Goal: Task Accomplishment & Management: Manage account settings

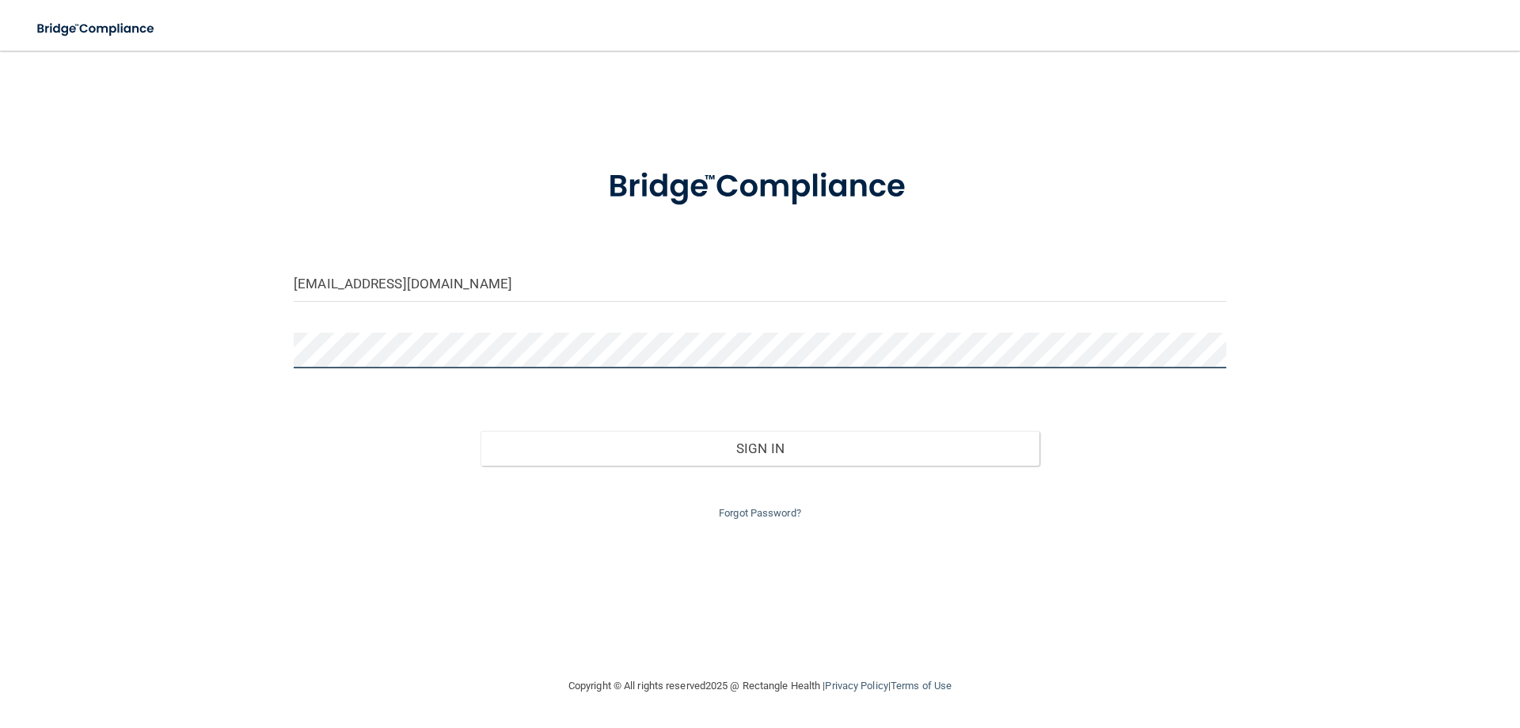
click at [481, 431] on button "Sign In" at bounding box center [761, 448] width 560 height 35
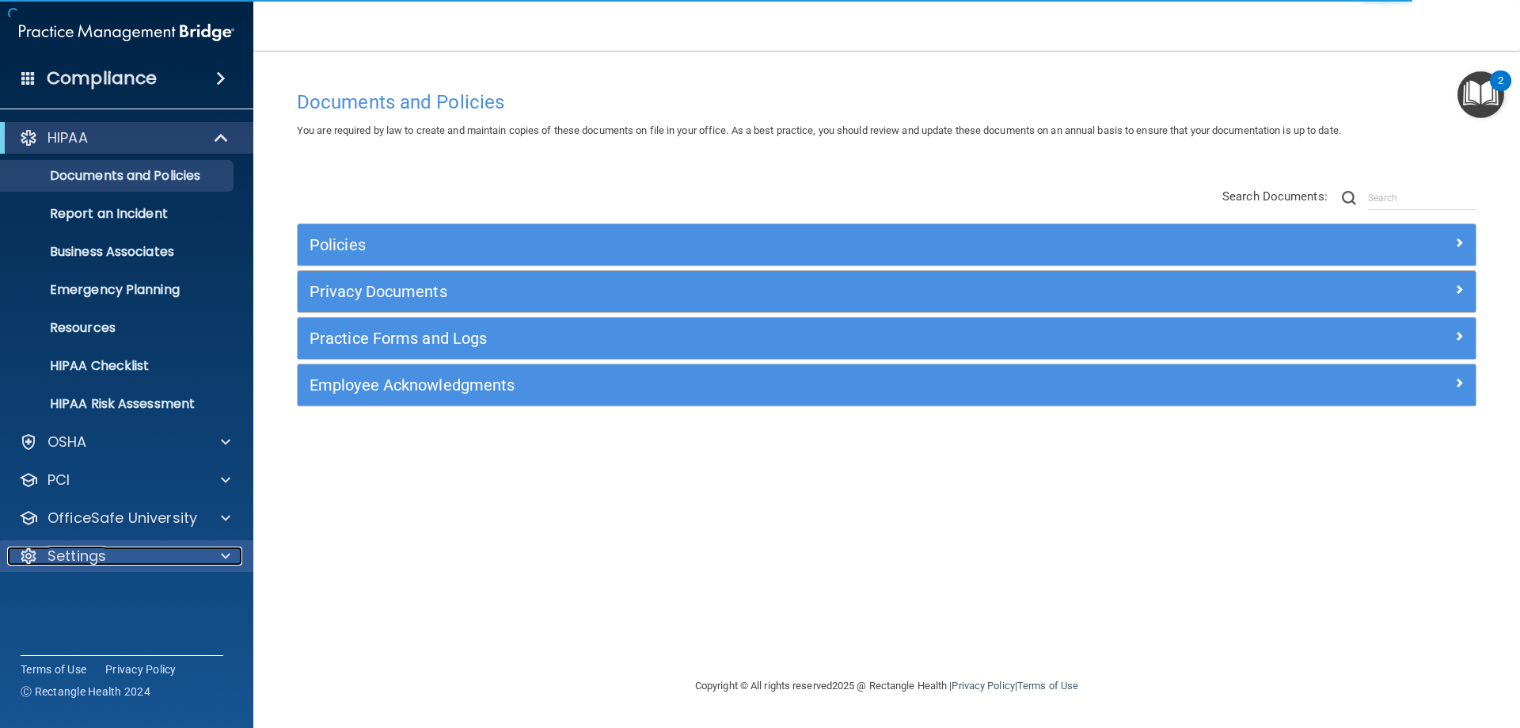
click at [75, 555] on p "Settings" at bounding box center [76, 555] width 59 height 19
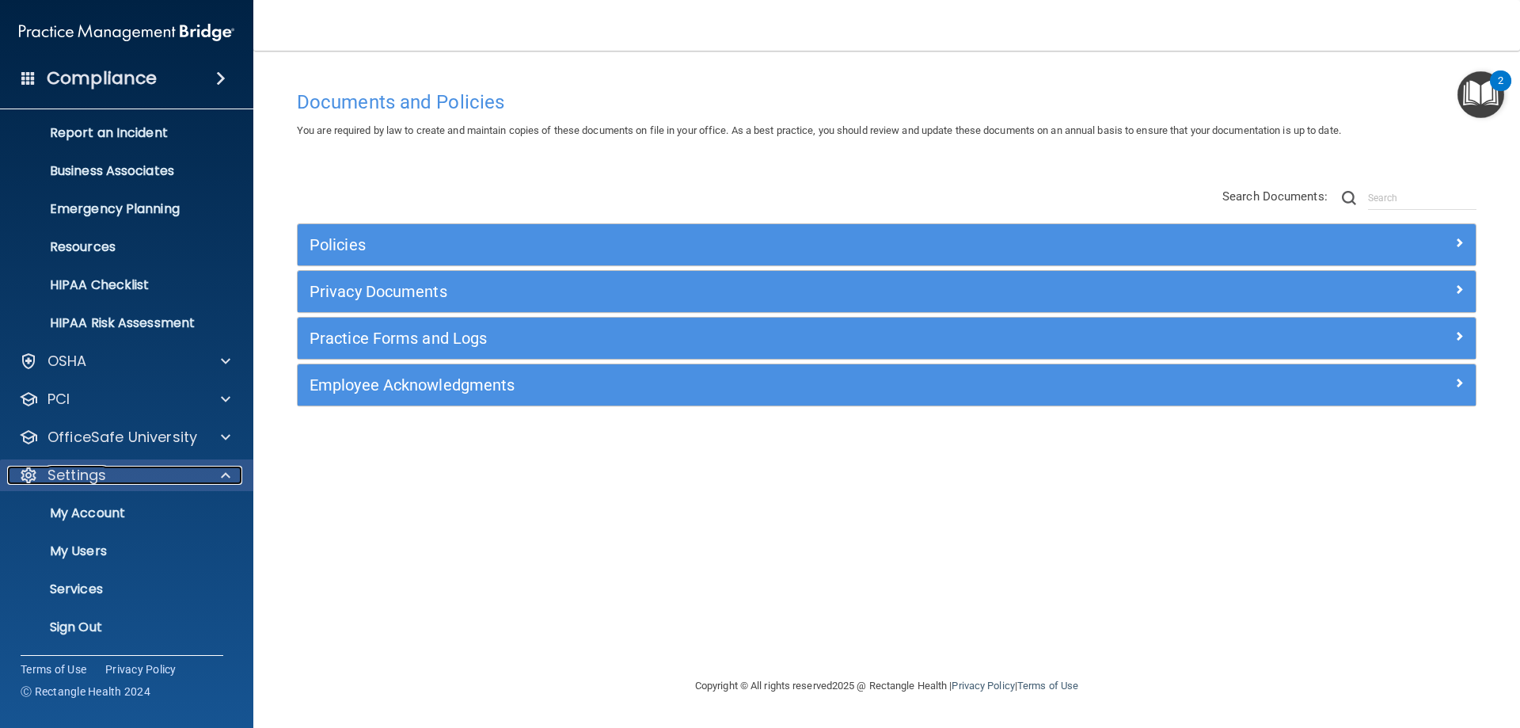
scroll to position [82, 0]
click at [78, 545] on p "My Users" at bounding box center [118, 550] width 216 height 16
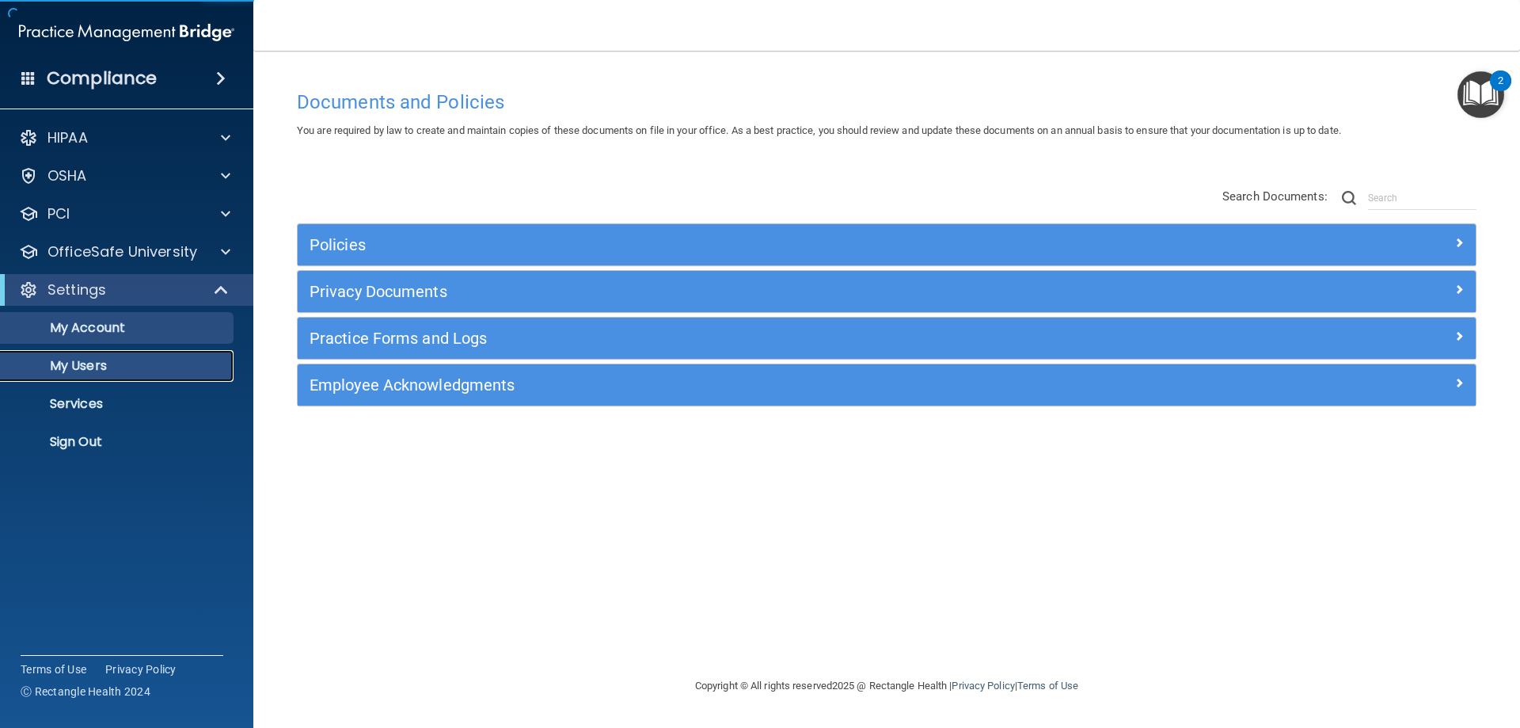
select select "20"
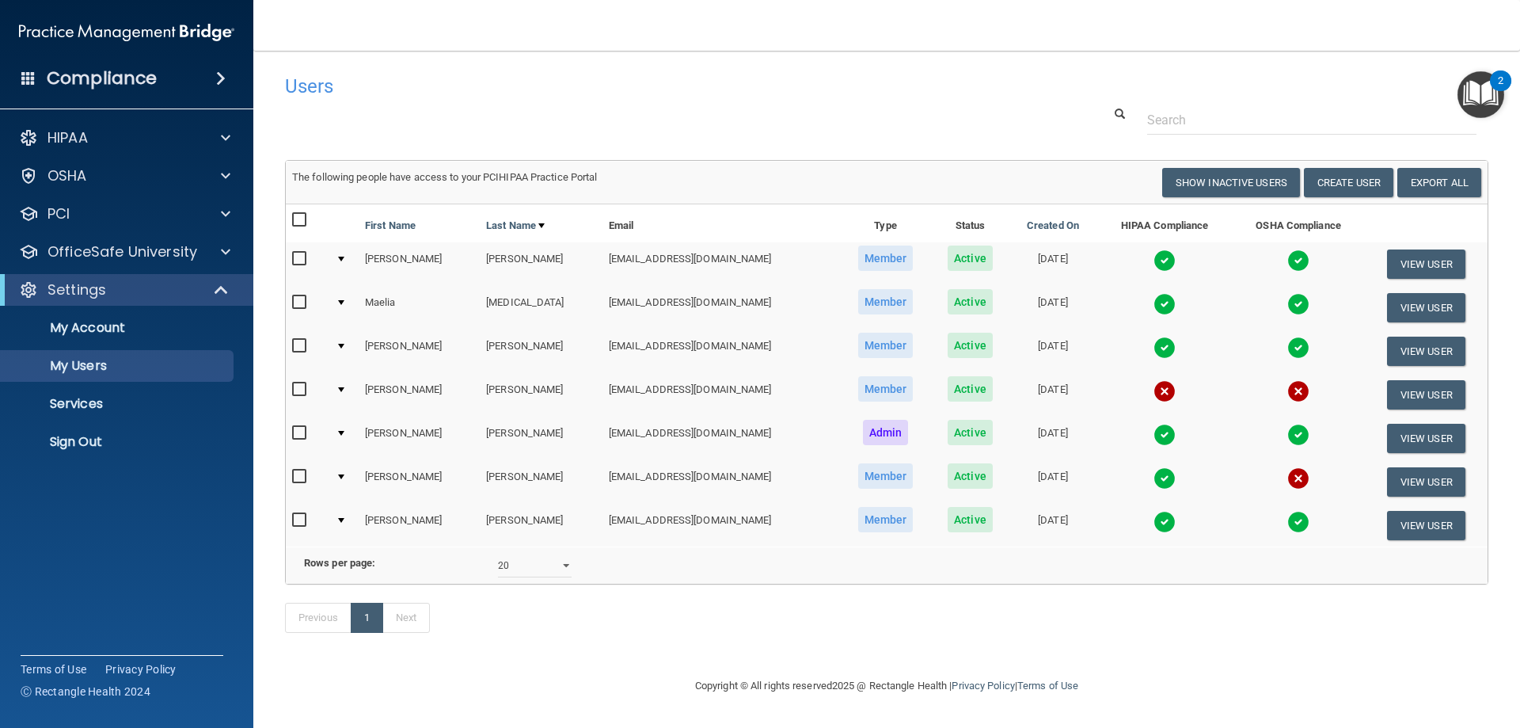
click at [1287, 484] on img at bounding box center [1298, 478] width 22 height 22
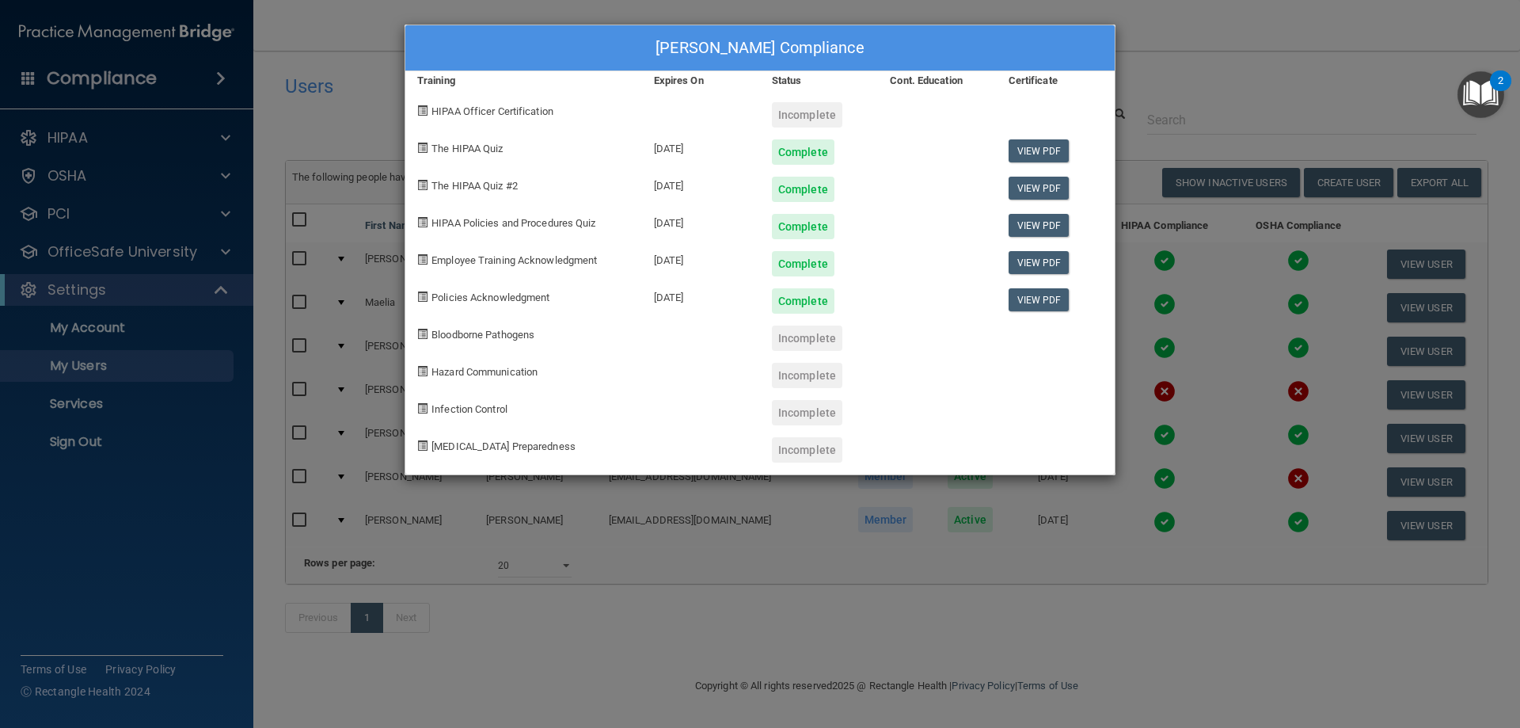
click at [1214, 81] on div "[PERSON_NAME] Compliance Training Expires On Status Cont. Education Certificate…" at bounding box center [760, 364] width 1520 height 728
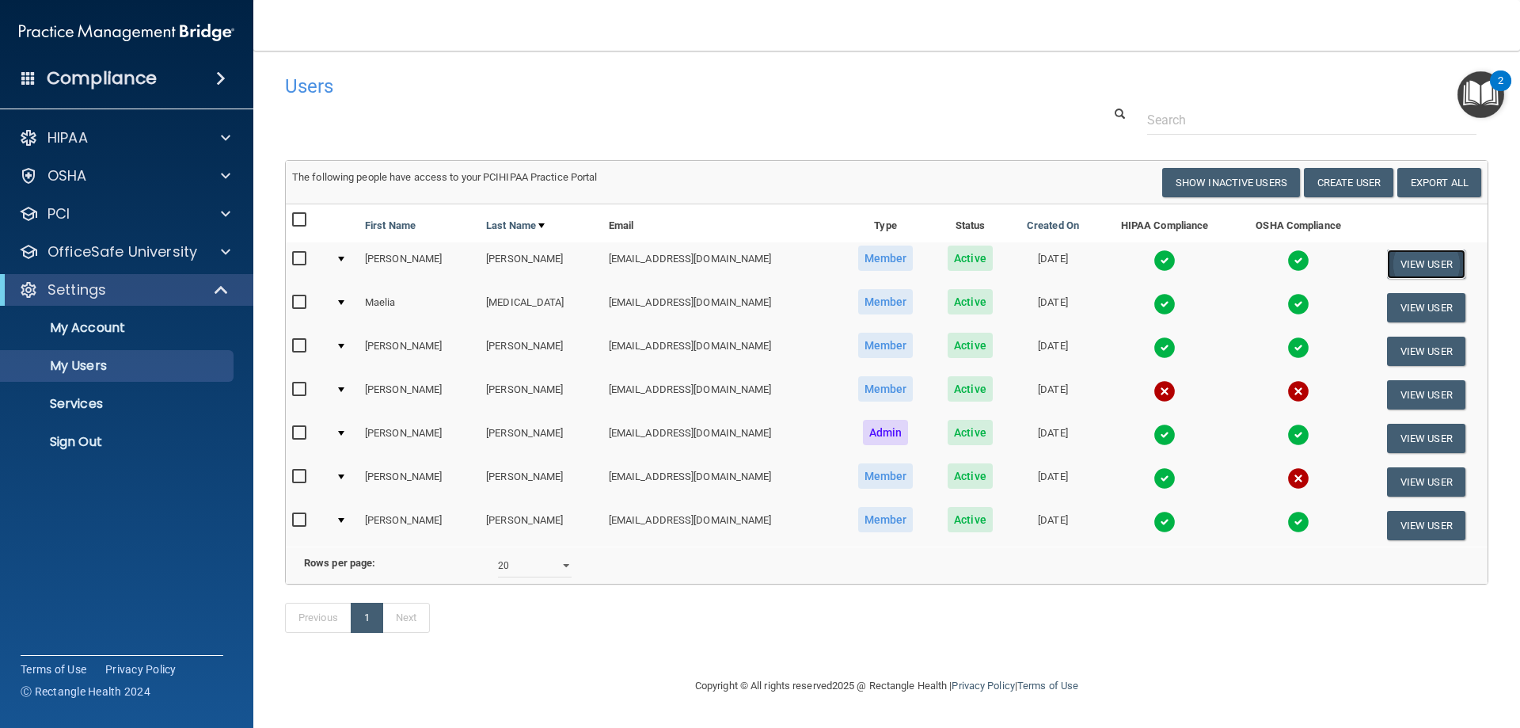
click at [1408, 268] on button "View User" at bounding box center [1426, 263] width 78 height 29
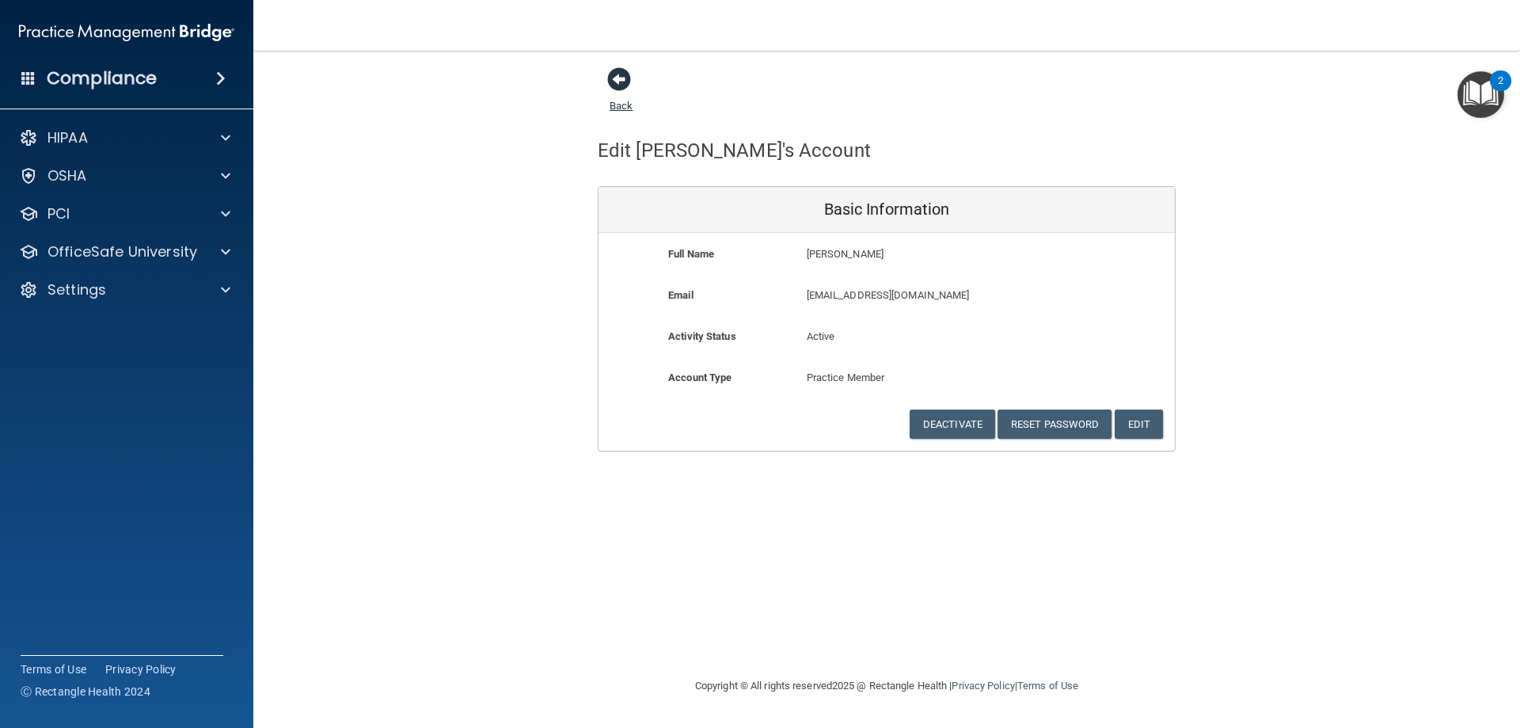
click at [627, 79] on span at bounding box center [619, 79] width 24 height 24
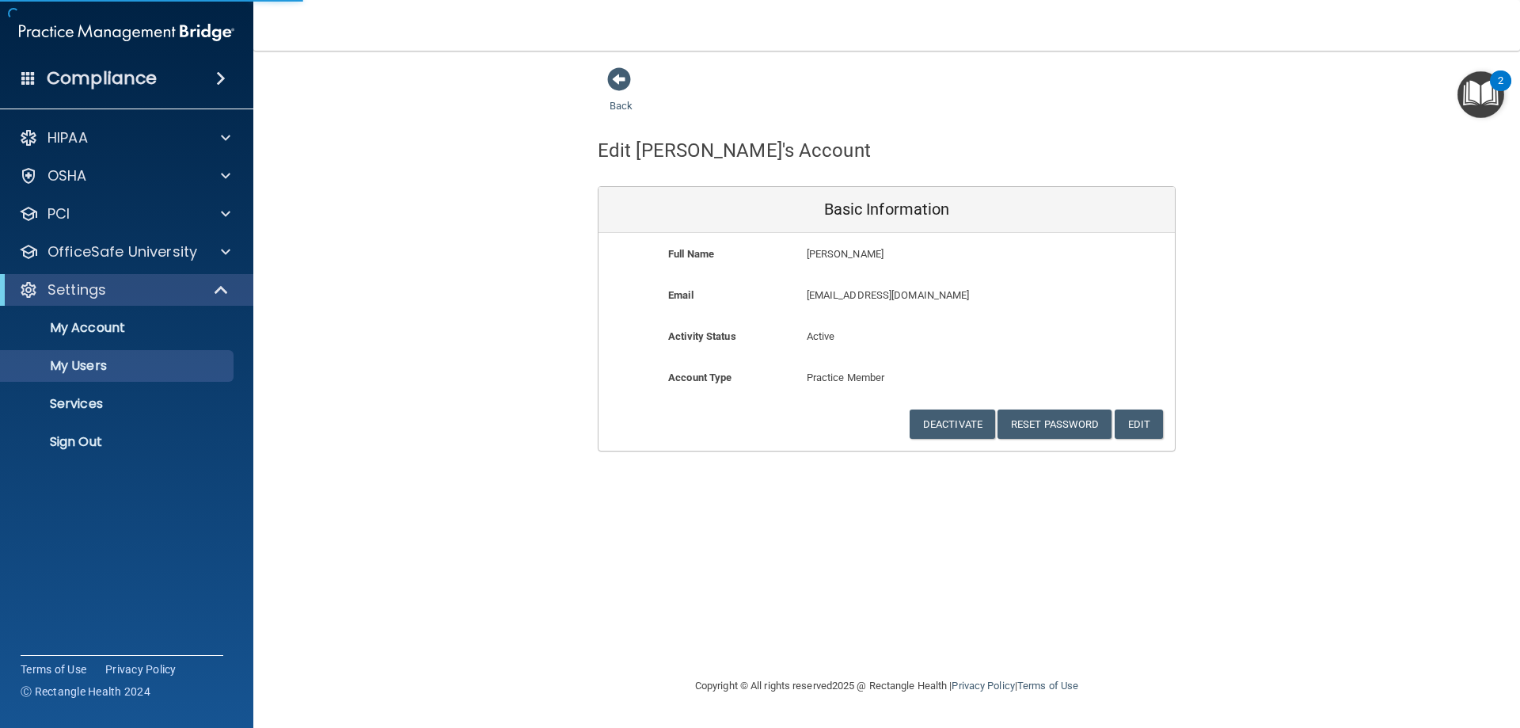
select select "20"
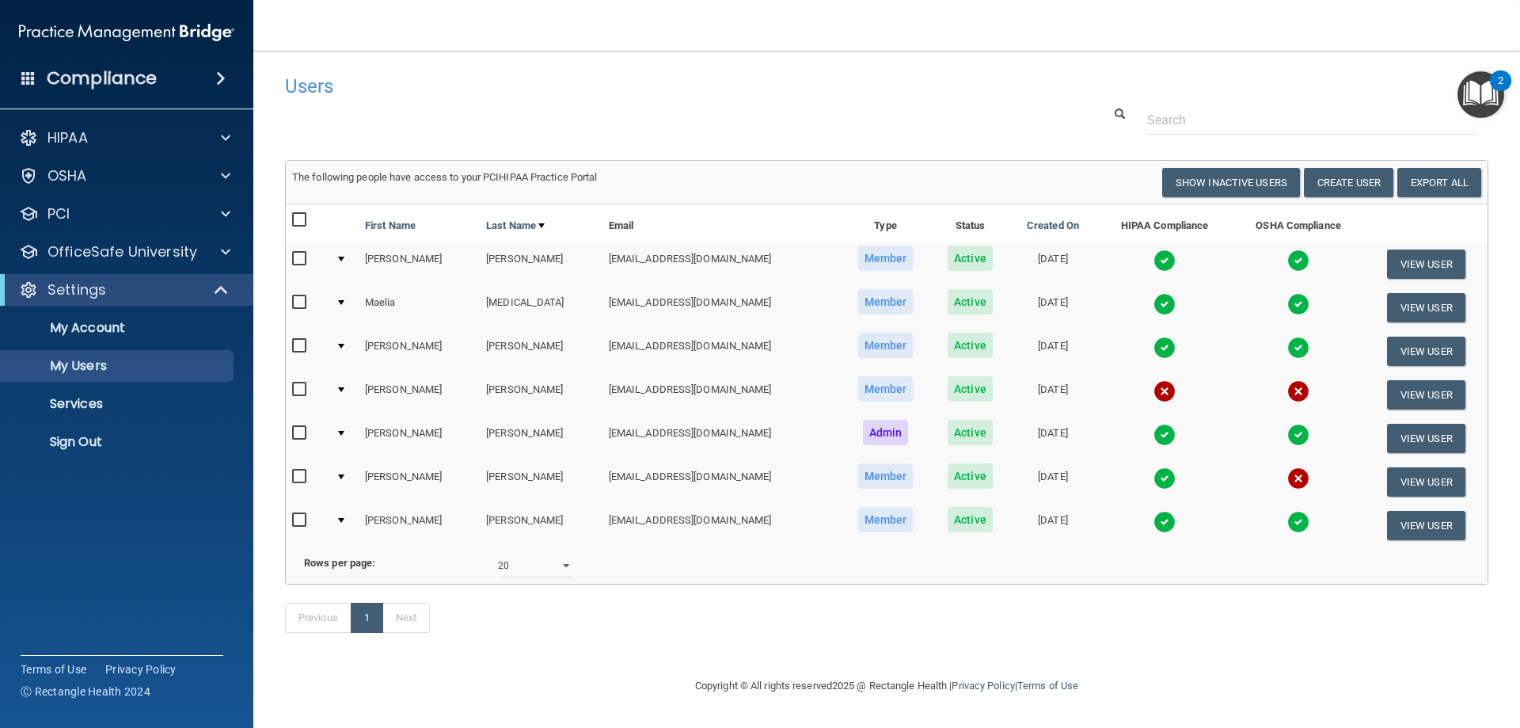
click at [1153, 259] on img at bounding box center [1164, 260] width 22 height 22
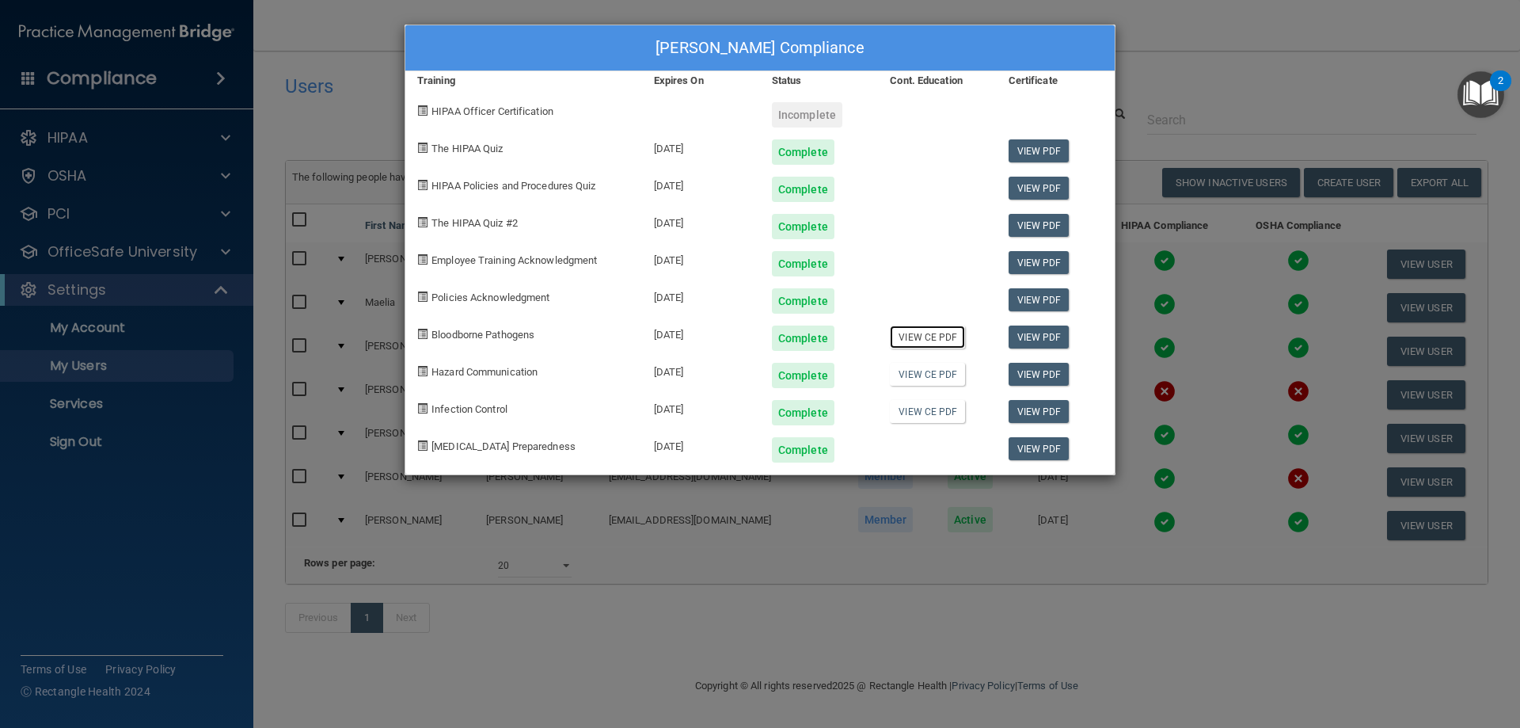
click at [934, 334] on link "View CE PDF" at bounding box center [927, 336] width 75 height 23
click at [930, 372] on link "View CE PDF" at bounding box center [927, 374] width 75 height 23
click at [922, 412] on link "View CE PDF" at bounding box center [927, 411] width 75 height 23
click at [1305, 81] on div "[PERSON_NAME] Compliance Training Expires On Status Cont. Education Certificate…" at bounding box center [760, 364] width 1520 height 728
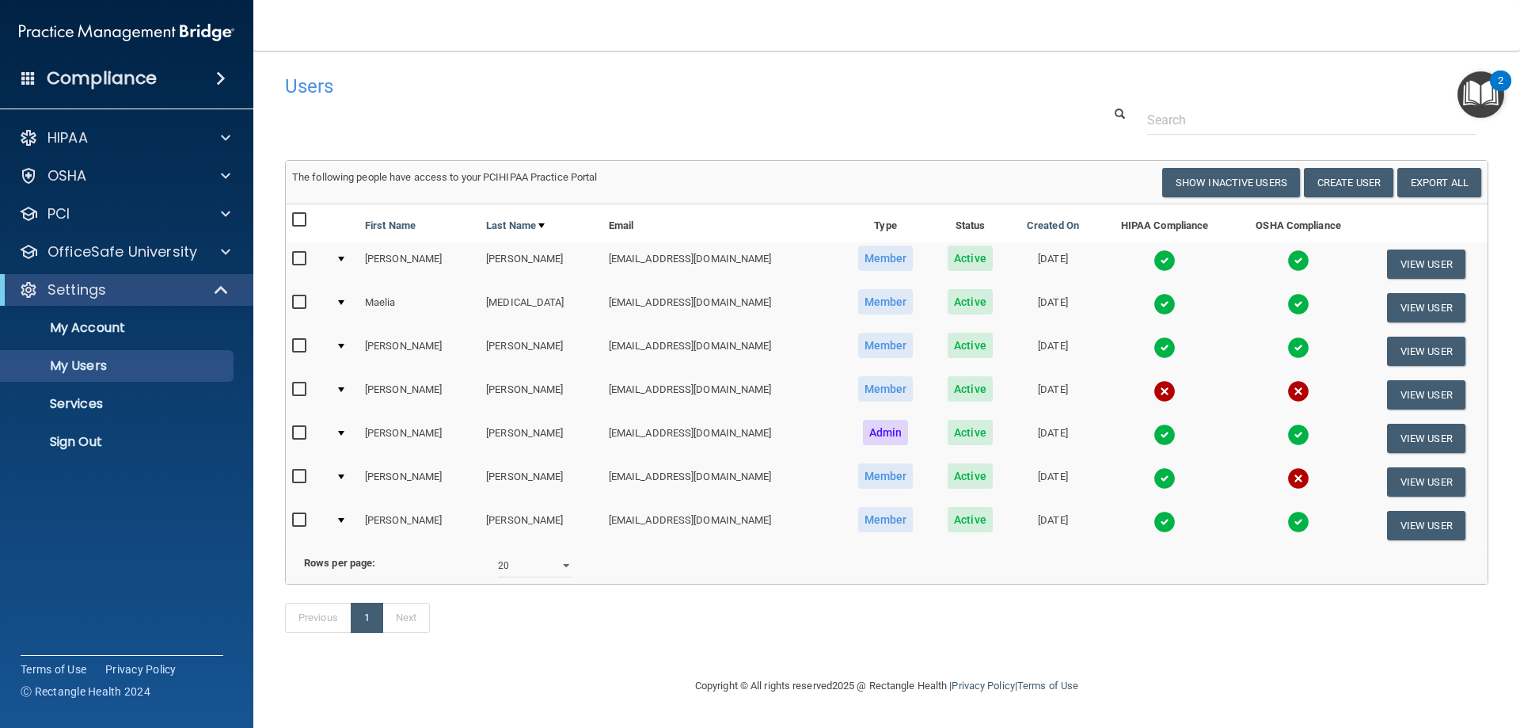
click at [1153, 302] on img at bounding box center [1164, 304] width 22 height 22
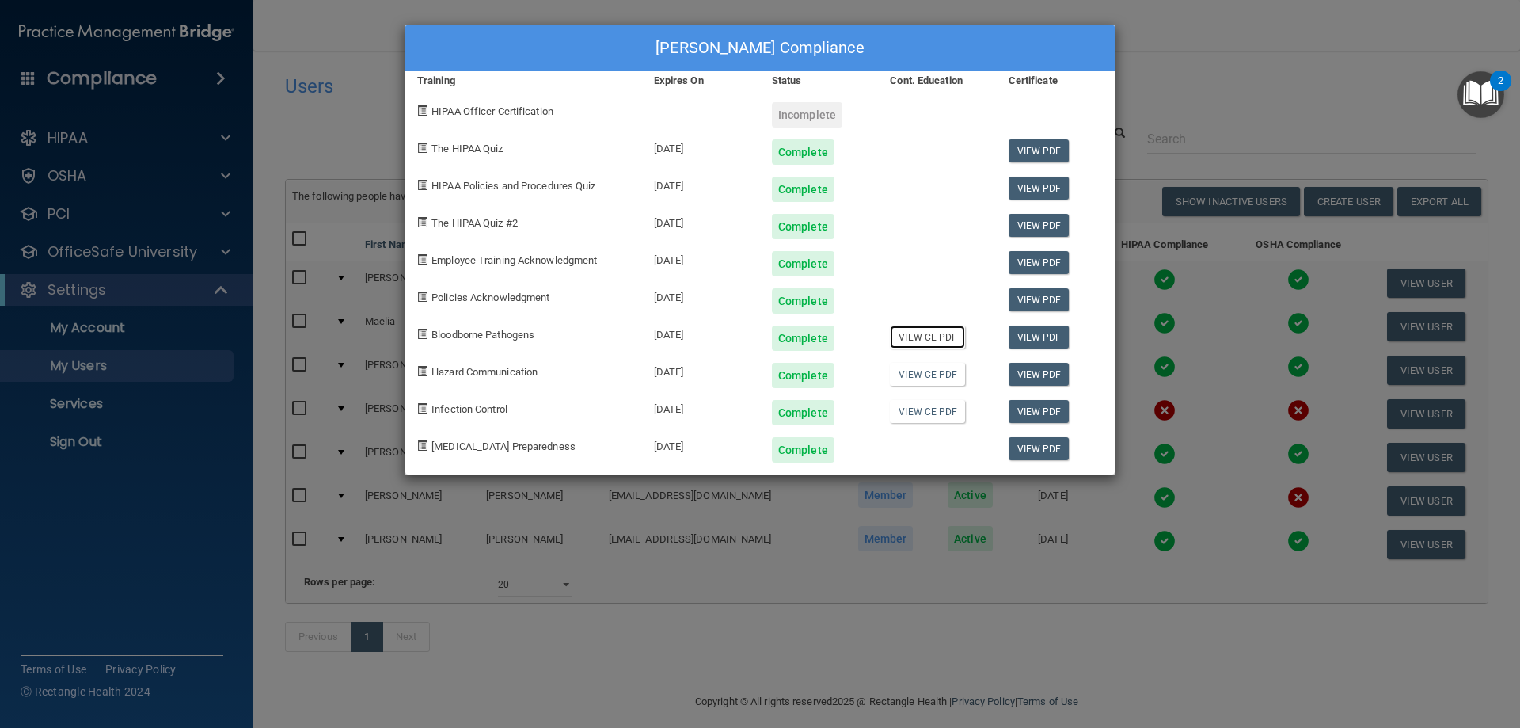
click at [922, 339] on link "View CE PDF" at bounding box center [927, 336] width 75 height 23
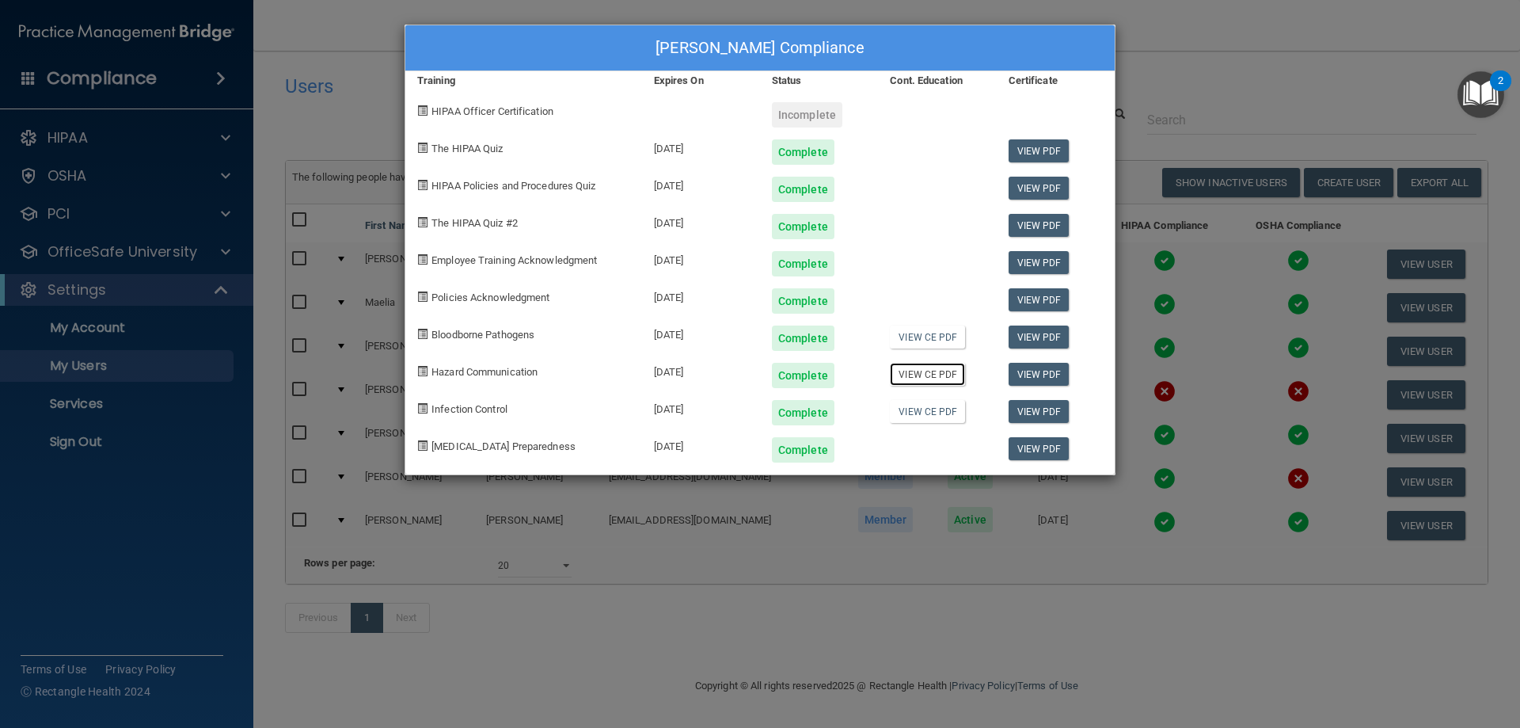
click at [933, 376] on link "View CE PDF" at bounding box center [927, 374] width 75 height 23
click at [921, 414] on link "View CE PDF" at bounding box center [927, 411] width 75 height 23
click at [1275, 78] on div "[PERSON_NAME] Compliance Training Expires On Status Cont. Education Certificate…" at bounding box center [760, 364] width 1520 height 728
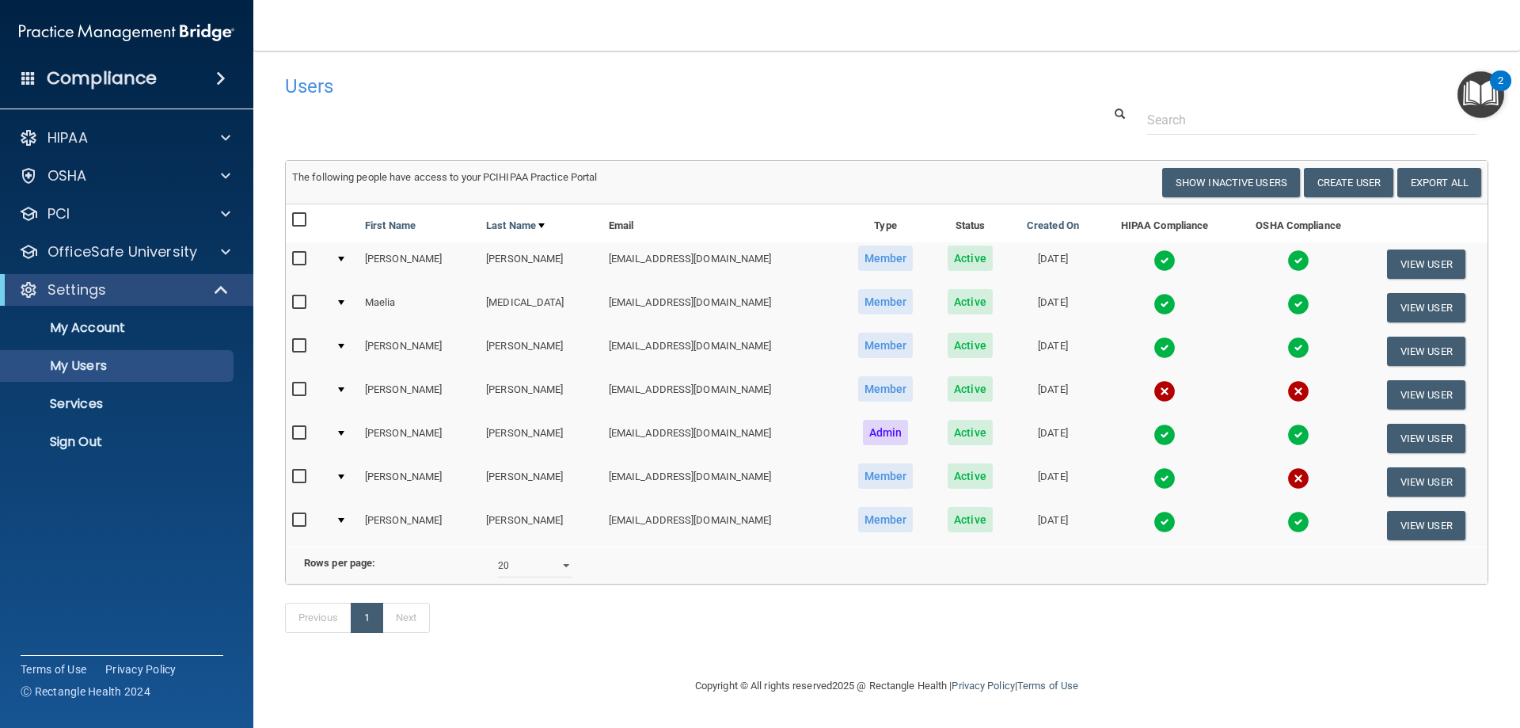
click at [1153, 346] on img at bounding box center [1164, 347] width 22 height 22
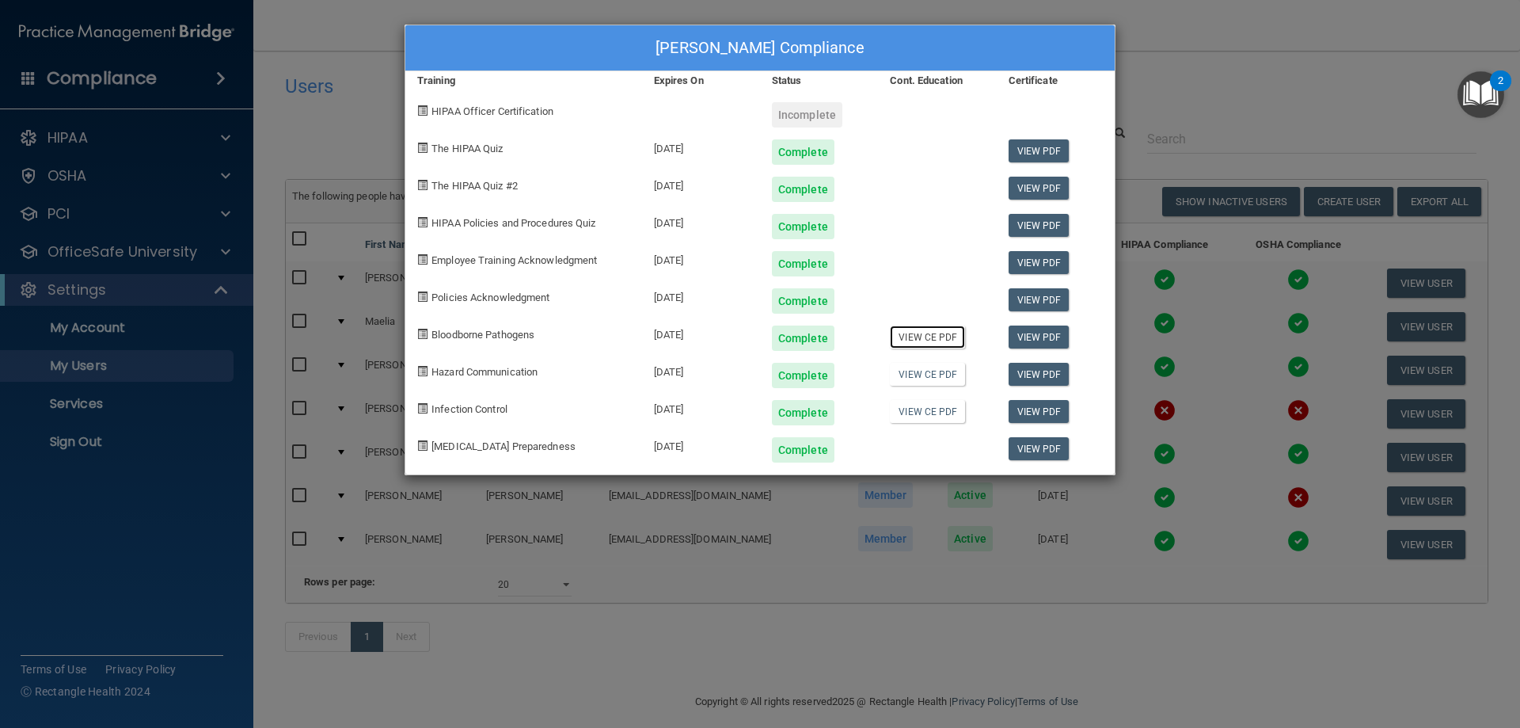
click at [938, 337] on link "View CE PDF" at bounding box center [927, 336] width 75 height 23
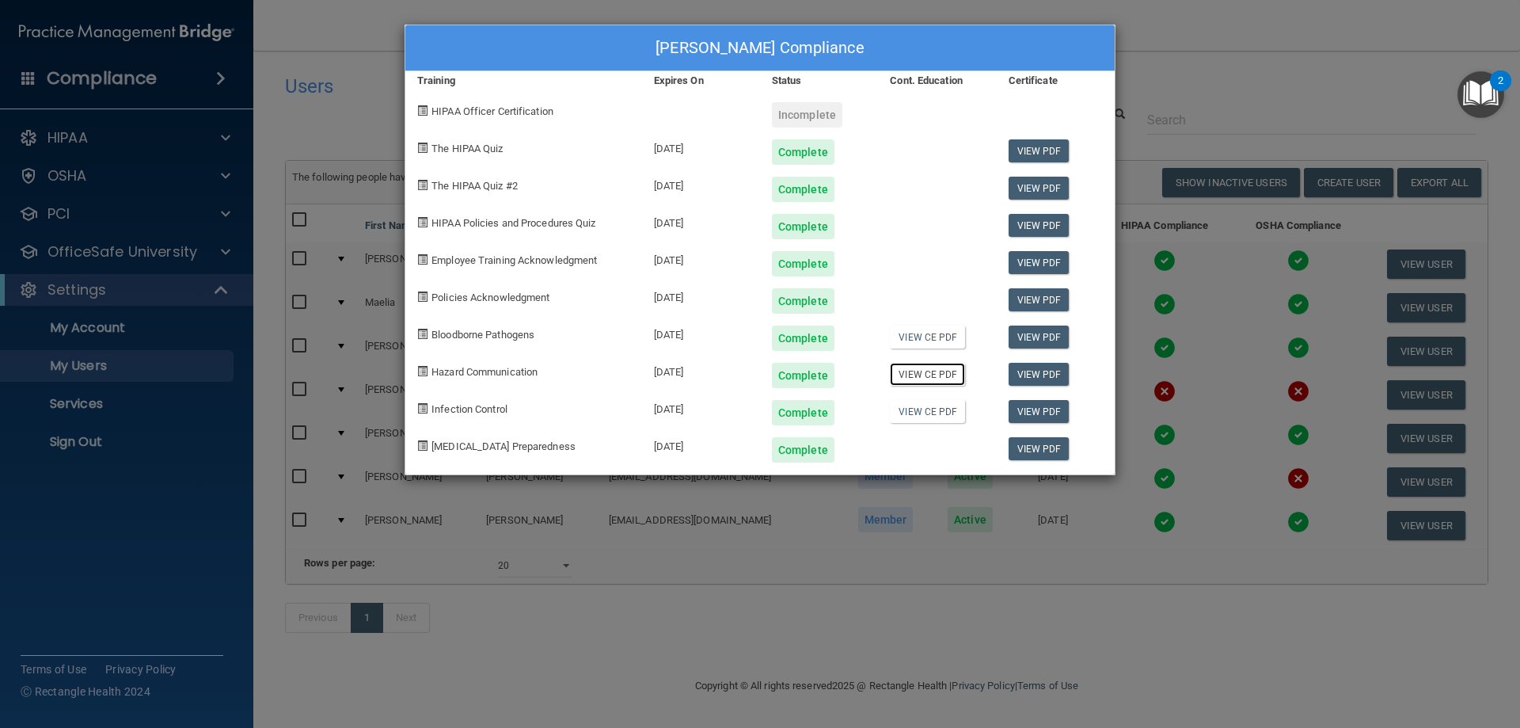
click at [910, 381] on link "View CE PDF" at bounding box center [927, 374] width 75 height 23
click at [936, 415] on link "View CE PDF" at bounding box center [927, 411] width 75 height 23
click at [1265, 109] on div "[PERSON_NAME] Compliance Training Expires On Status Cont. Education Certificate…" at bounding box center [760, 364] width 1520 height 728
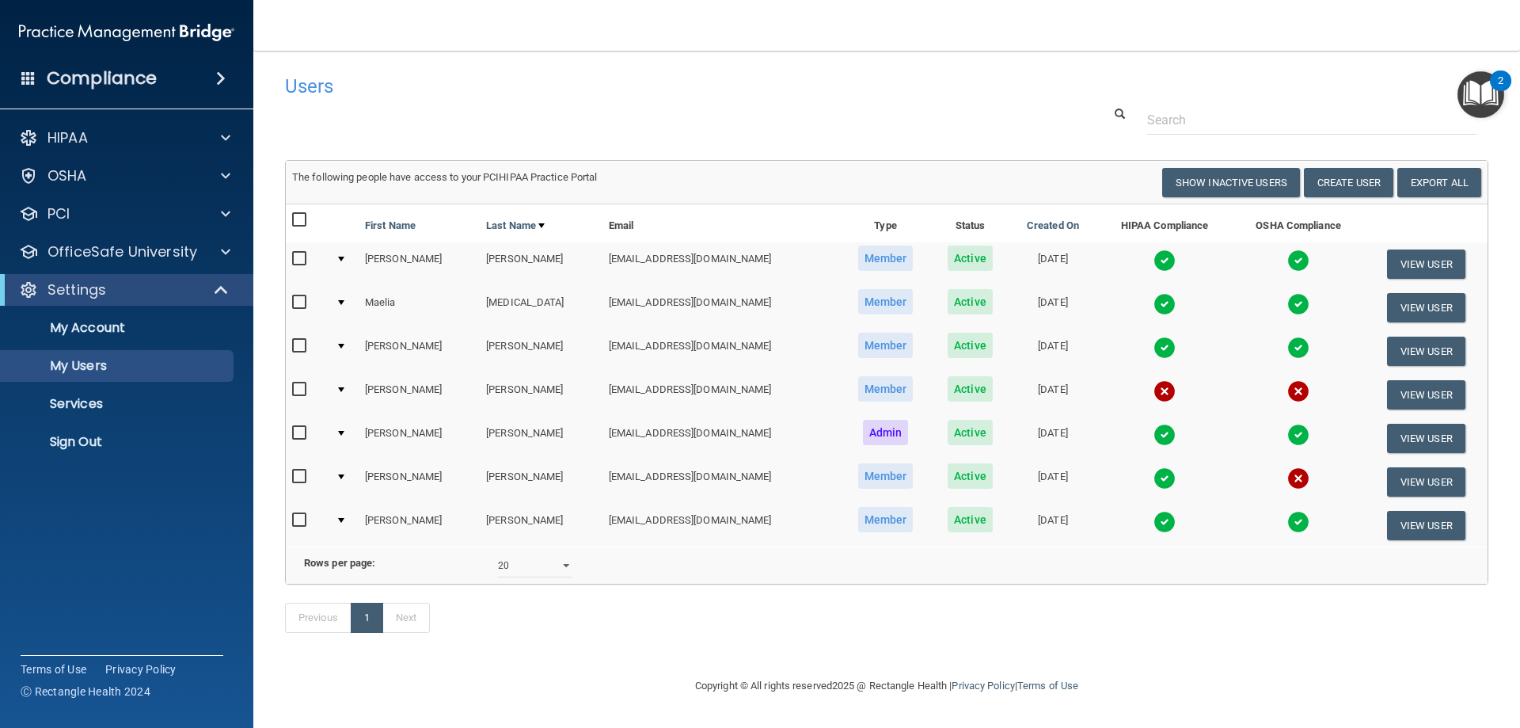
click at [1153, 441] on img at bounding box center [1164, 435] width 22 height 22
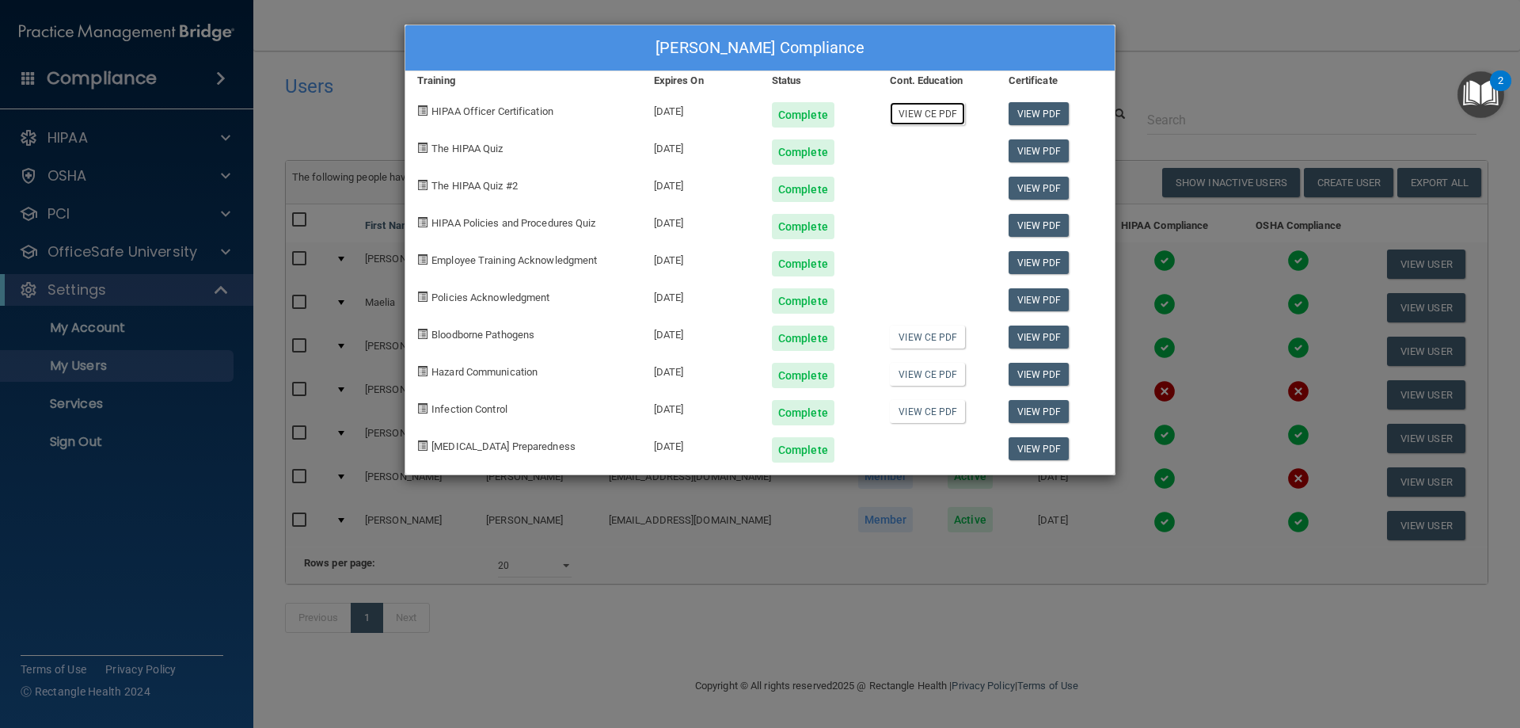
click at [938, 117] on link "View CE PDF" at bounding box center [927, 113] width 75 height 23
click at [934, 333] on link "View CE PDF" at bounding box center [927, 336] width 75 height 23
click at [938, 377] on link "View CE PDF" at bounding box center [927, 374] width 75 height 23
click at [920, 412] on link "View CE PDF" at bounding box center [927, 411] width 75 height 23
click at [1268, 76] on div "[PERSON_NAME] Compliance Training Expires On Status Cont. Education Certificate…" at bounding box center [760, 364] width 1520 height 728
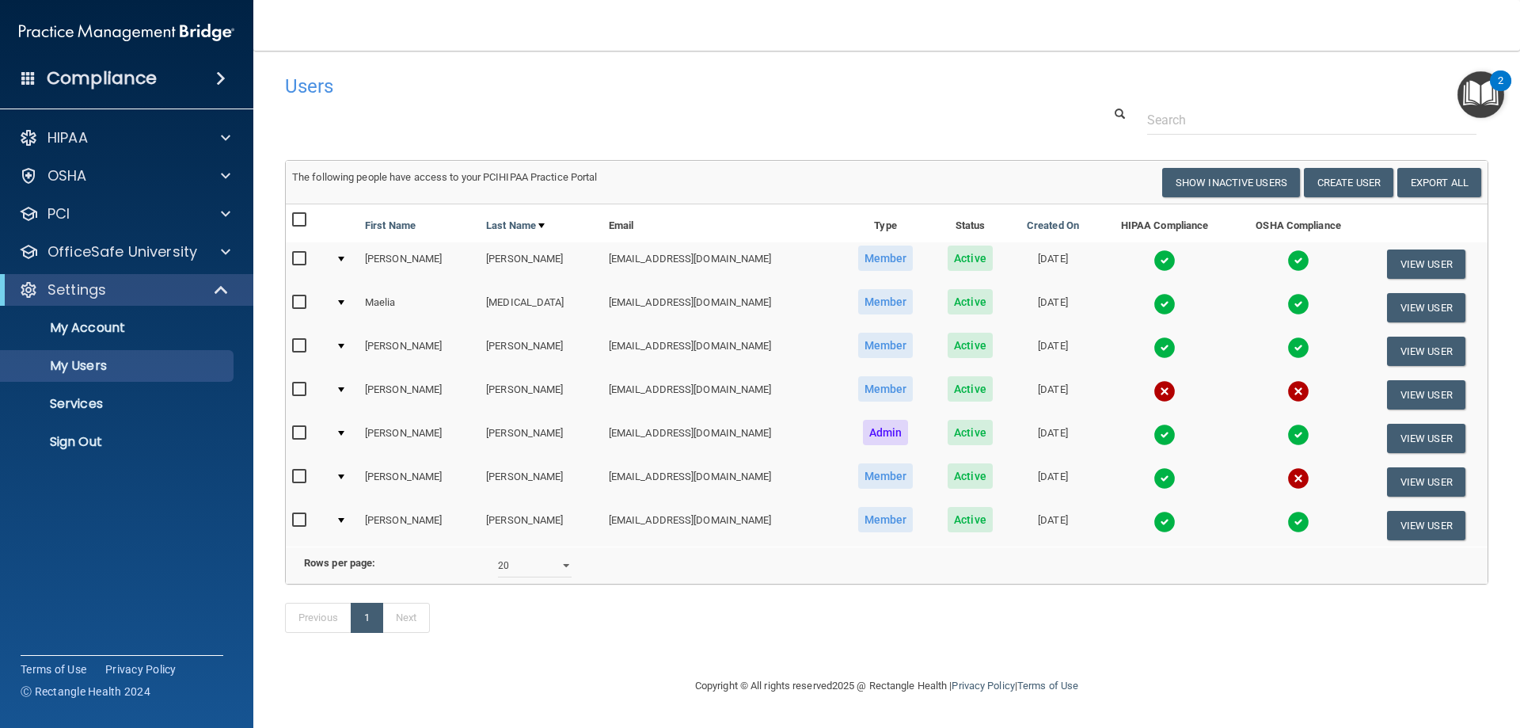
click at [1153, 519] on img at bounding box center [1164, 522] width 22 height 22
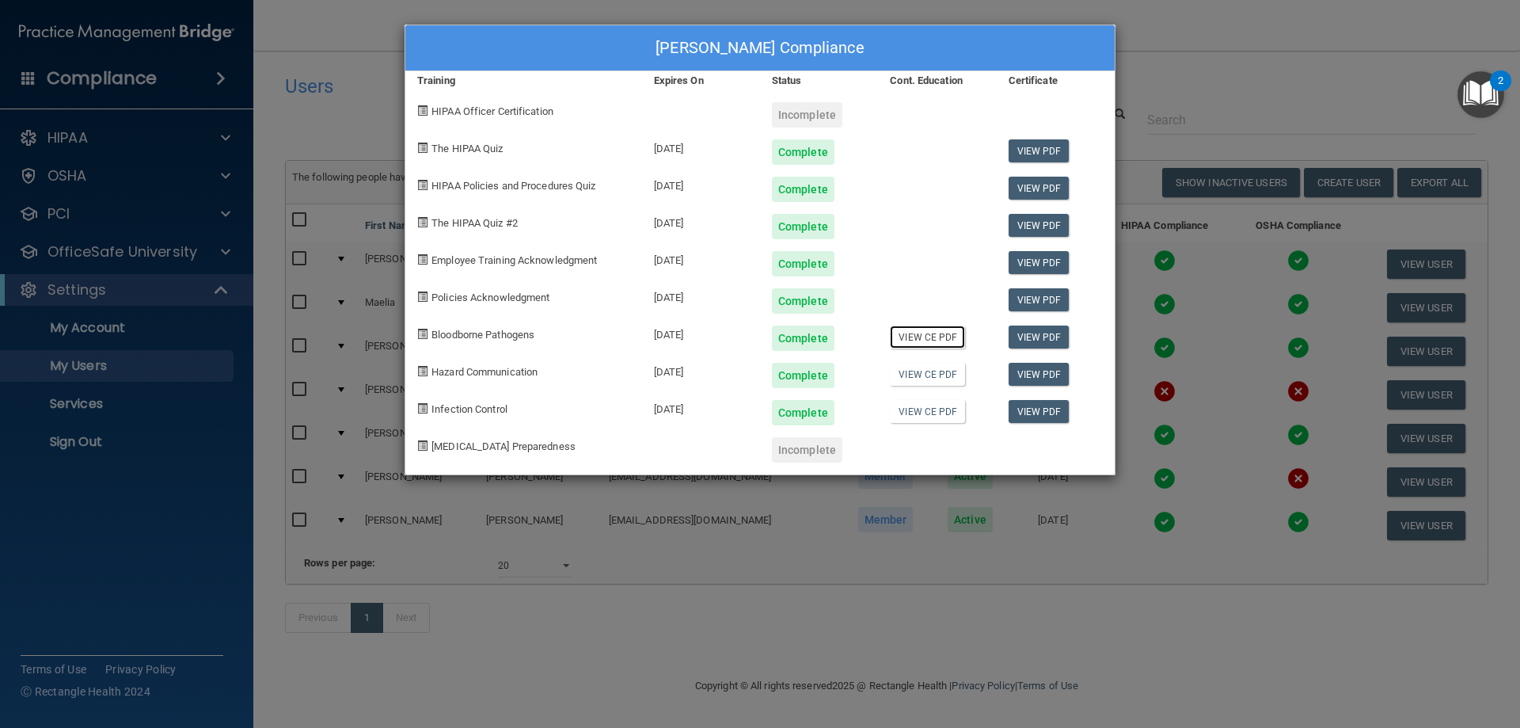
click at [943, 341] on link "View CE PDF" at bounding box center [927, 336] width 75 height 23
click at [929, 378] on link "View CE PDF" at bounding box center [927, 374] width 75 height 23
click at [918, 413] on link "View CE PDF" at bounding box center [927, 411] width 75 height 23
click at [1187, 74] on div "[PERSON_NAME] Compliance Training Expires On Status Cont. Education Certificate…" at bounding box center [760, 364] width 1520 height 728
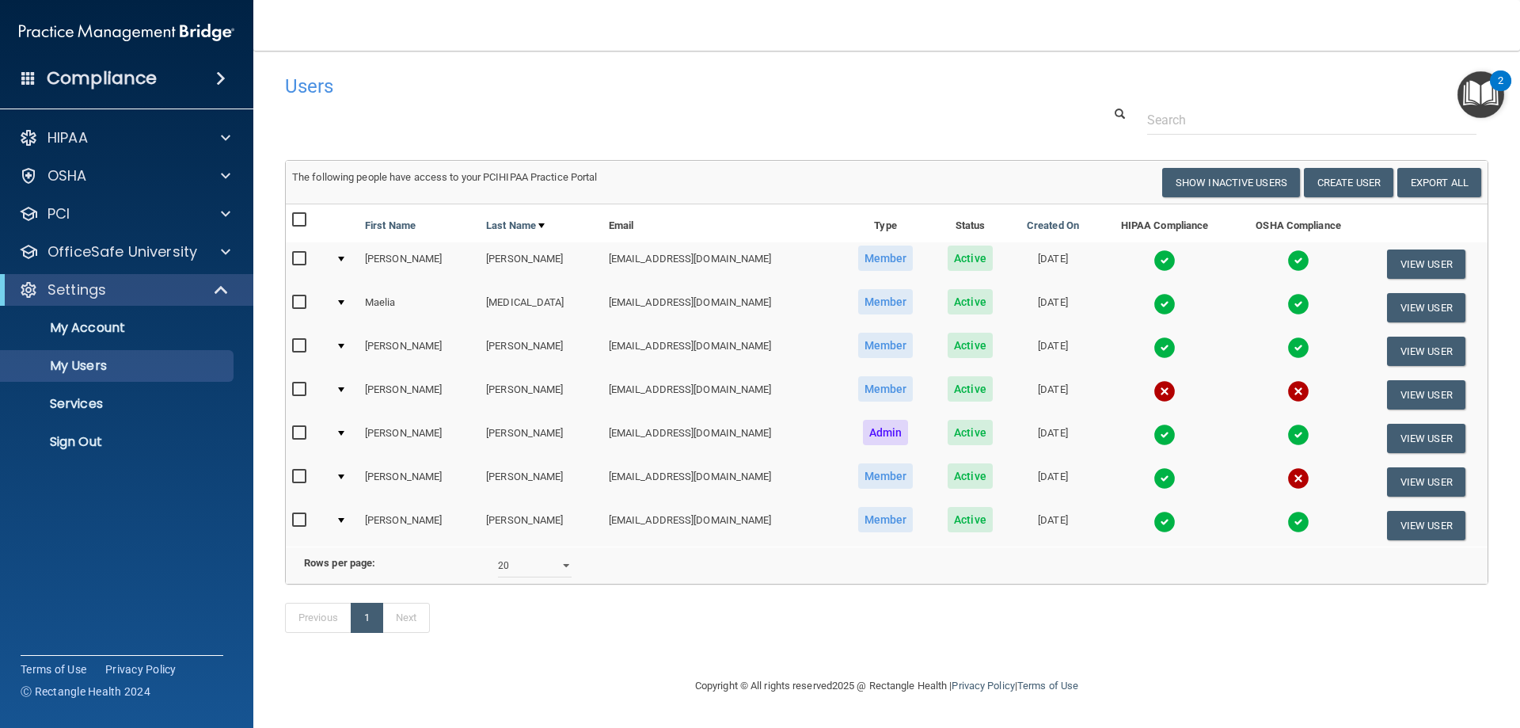
click at [1153, 480] on img at bounding box center [1164, 478] width 22 height 22
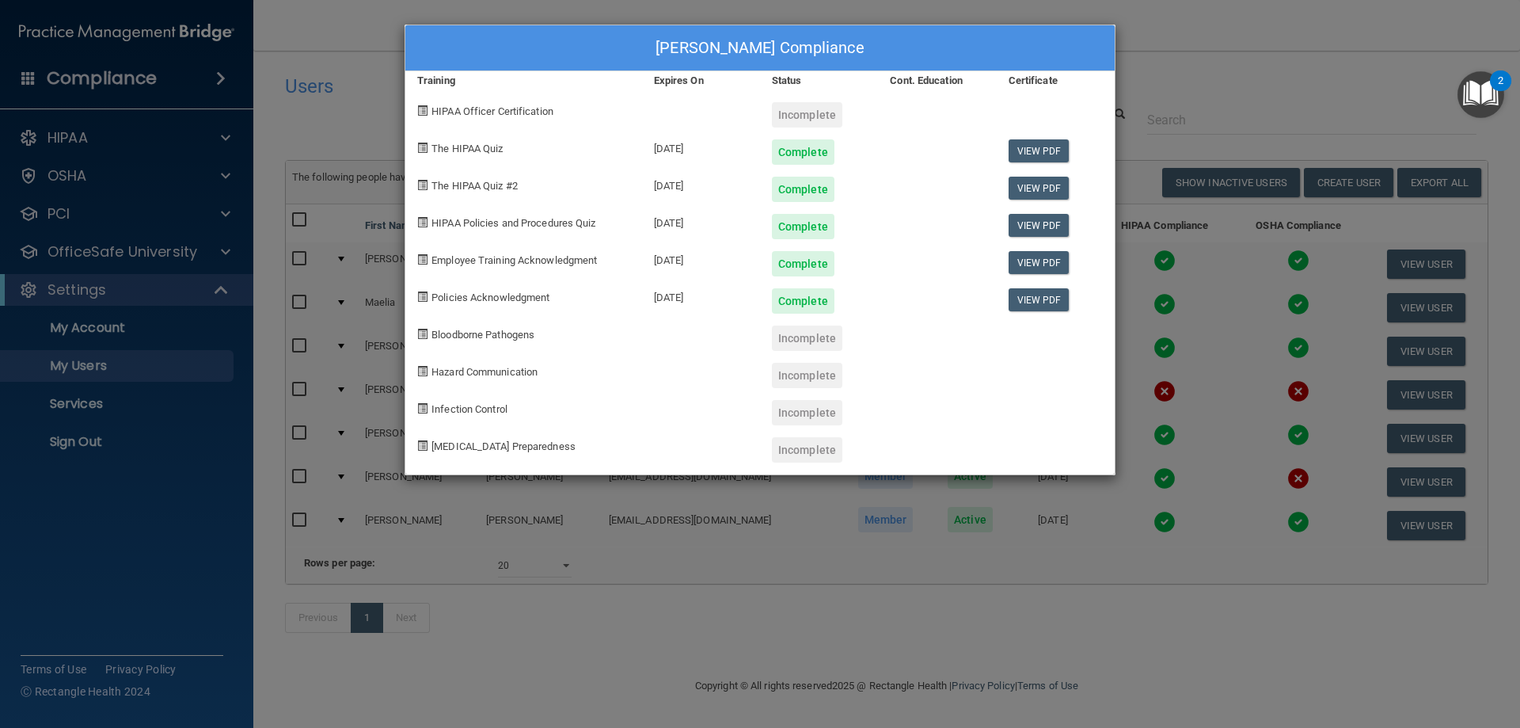
click at [1339, 101] on div "[PERSON_NAME] Compliance Training Expires On Status Cont. Education Certificate…" at bounding box center [760, 364] width 1520 height 728
